Goal: Information Seeking & Learning: Check status

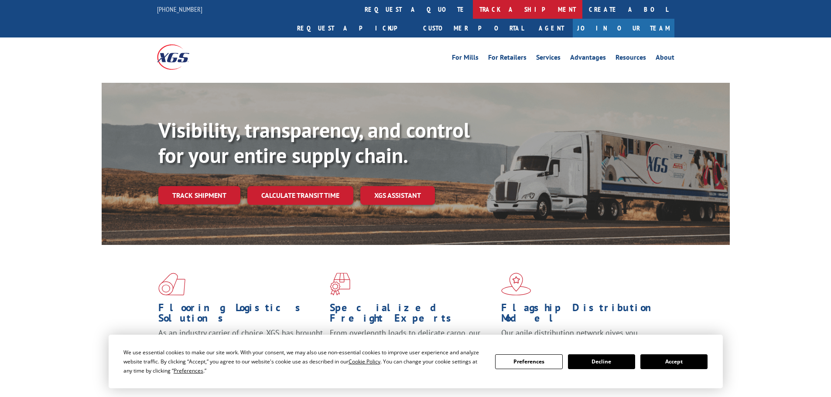
click at [473, 6] on link "track a shipment" at bounding box center [527, 9] width 109 height 19
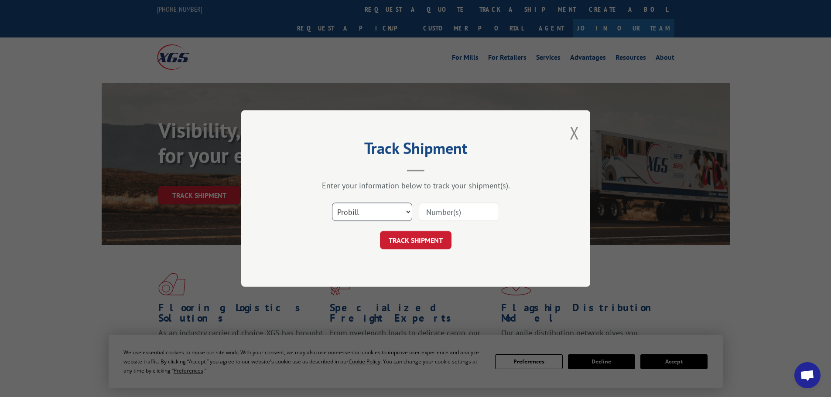
click at [411, 211] on select "Select category... Probill BOL PO" at bounding box center [372, 212] width 80 height 18
select select "bol"
click at [332, 203] on select "Select category... Probill BOL PO" at bounding box center [372, 212] width 80 height 18
click at [439, 213] on input at bounding box center [459, 212] width 80 height 18
type input "2877630"
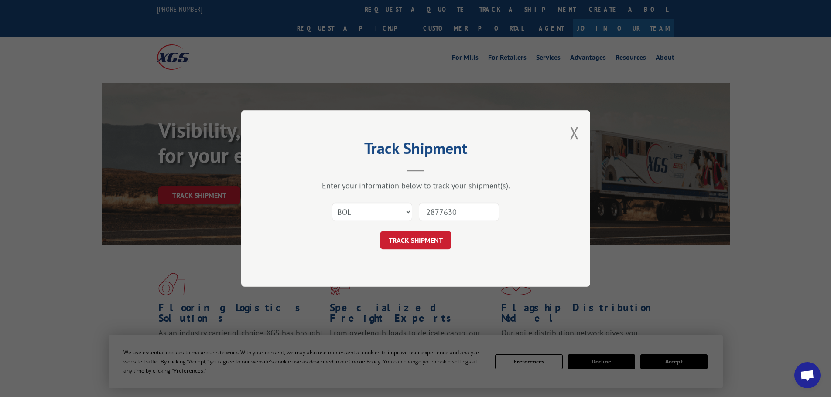
click button "TRACK SHIPMENT" at bounding box center [416, 240] width 72 height 18
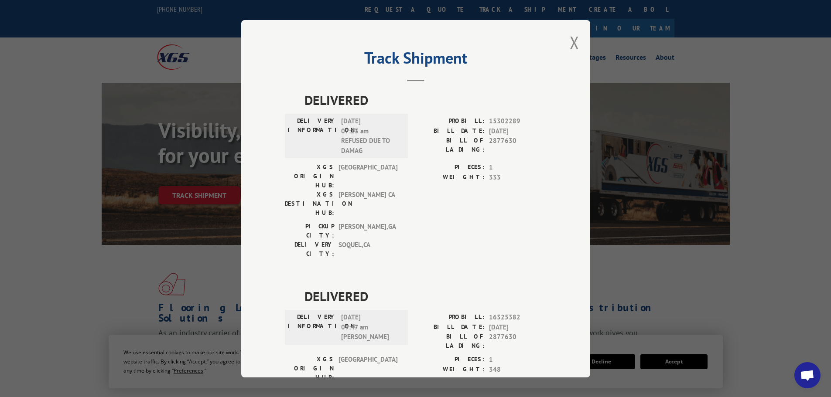
click at [573, 47] on button "Close modal" at bounding box center [575, 42] width 10 height 23
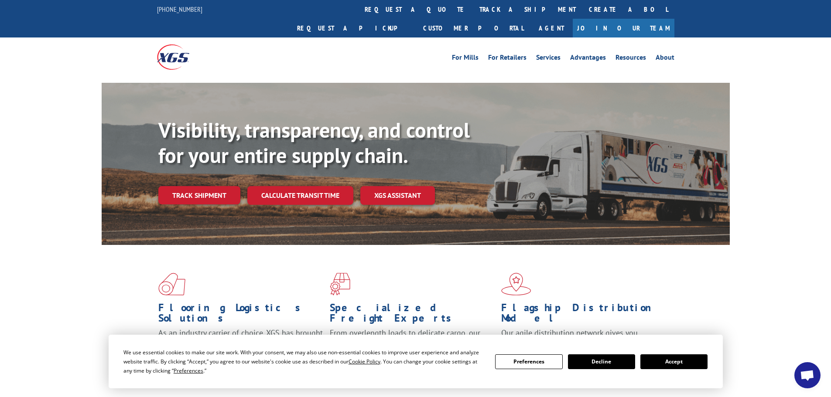
click at [473, 14] on link "track a shipment" at bounding box center [527, 9] width 109 height 19
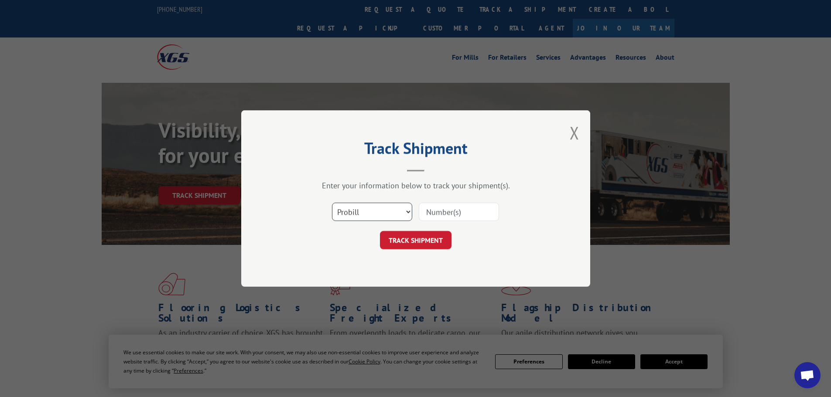
click at [410, 210] on select "Select category... Probill BOL PO" at bounding box center [372, 212] width 80 height 18
select select "bol"
click at [332, 203] on select "Select category... Probill BOL PO" at bounding box center [372, 212] width 80 height 18
click at [432, 218] on input at bounding box center [459, 212] width 80 height 18
type input "2876982"
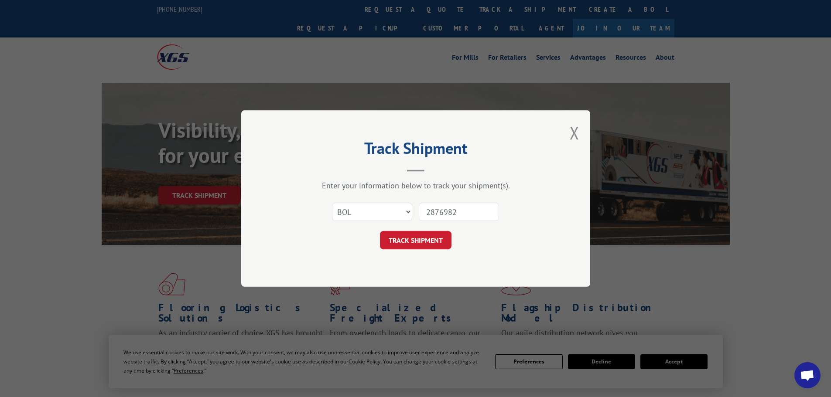
click button "TRACK SHIPMENT" at bounding box center [416, 240] width 72 height 18
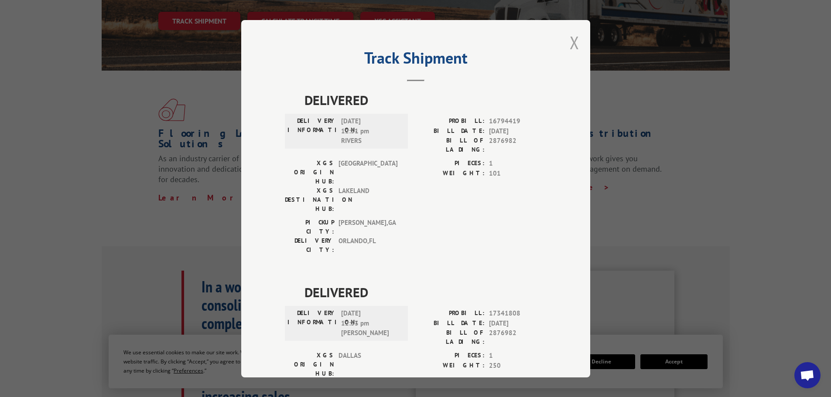
click at [570, 41] on button "Close modal" at bounding box center [575, 42] width 10 height 23
